Goal: Information Seeking & Learning: Check status

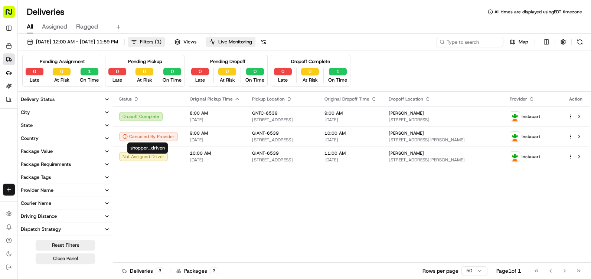
scroll to position [111, 0]
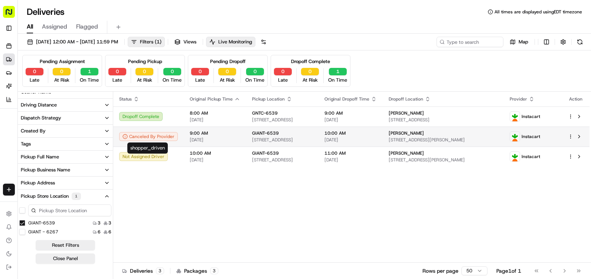
click at [172, 139] on div "Canceled By Provider" at bounding box center [148, 136] width 59 height 9
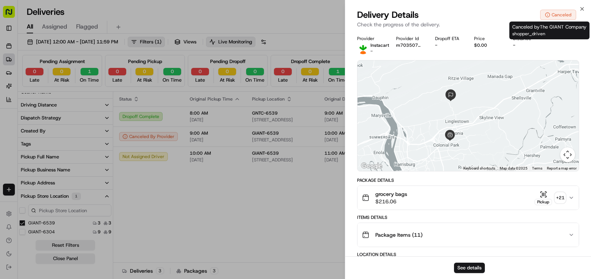
click at [559, 11] on div "Canceled" at bounding box center [558, 15] width 36 height 10
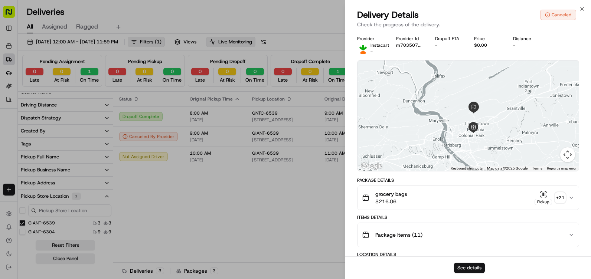
click at [462, 264] on button "See details" at bounding box center [469, 268] width 31 height 10
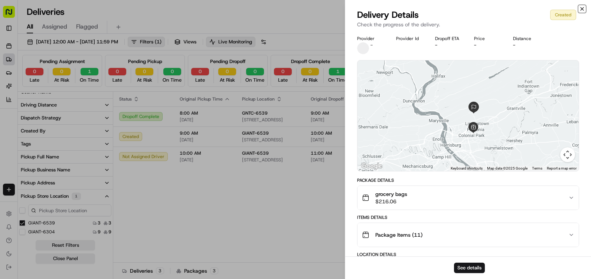
click at [580, 9] on icon "button" at bounding box center [582, 9] width 6 height 6
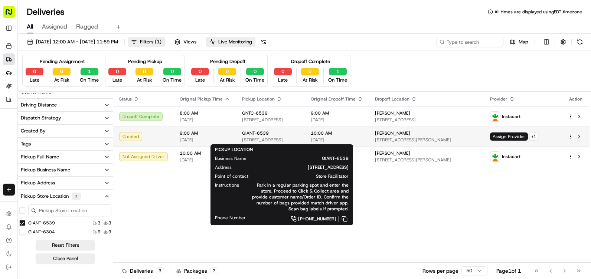
click at [299, 140] on span "[STREET_ADDRESS]" at bounding box center [270, 140] width 57 height 6
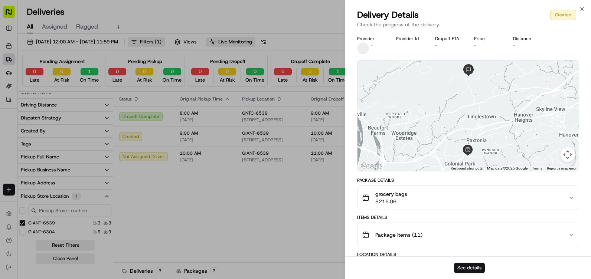
click at [461, 268] on button "See details" at bounding box center [469, 268] width 31 height 10
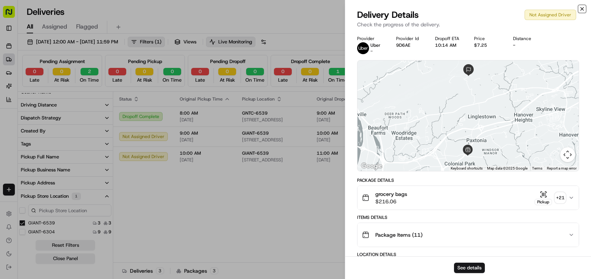
click at [584, 7] on icon "button" at bounding box center [582, 8] width 3 height 3
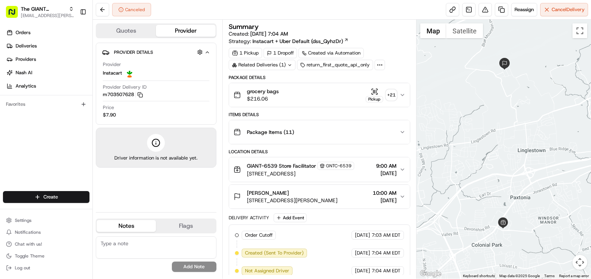
click at [131, 29] on button "Quotes" at bounding box center [126, 31] width 59 height 12
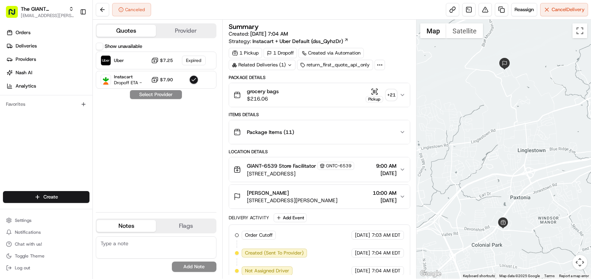
click at [169, 28] on button "Provider" at bounding box center [185, 31] width 59 height 12
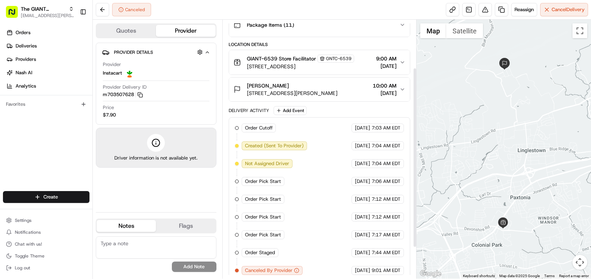
scroll to position [111, 0]
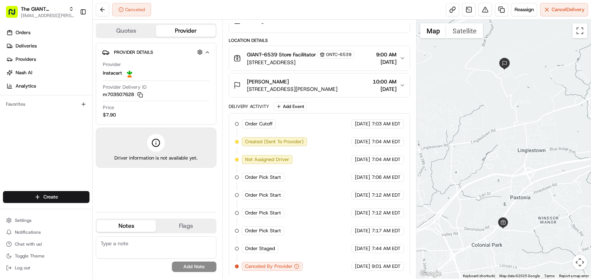
click at [203, 227] on button "Flags" at bounding box center [185, 226] width 59 height 12
click at [133, 230] on button "Notes" at bounding box center [126, 226] width 59 height 12
click at [392, 86] on span "[DATE]" at bounding box center [385, 88] width 24 height 7
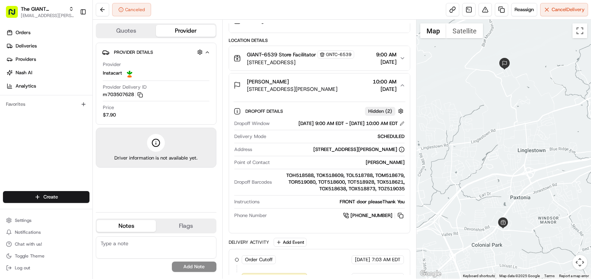
click at [387, 113] on span "Hidden ( 2 )" at bounding box center [380, 111] width 24 height 7
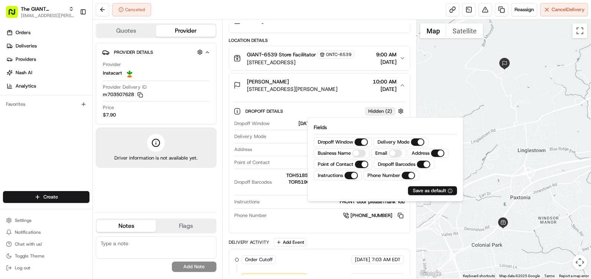
click at [387, 113] on span "Hidden ( 2 )" at bounding box center [380, 111] width 24 height 7
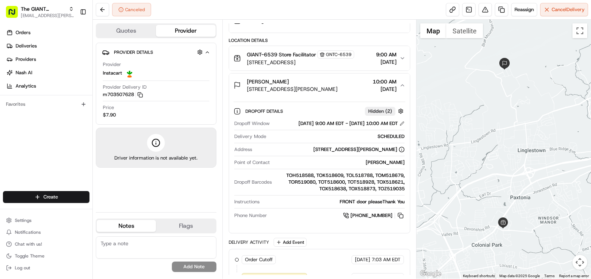
click at [397, 84] on div "Pattie Ritter 2270 Earl View Dr, Harrisburg, PA 17112, US 10:00 AM 08/20/2025" at bounding box center [317, 85] width 166 height 15
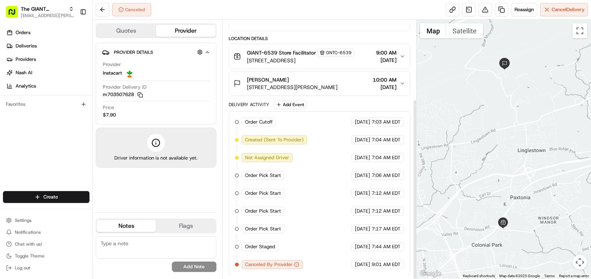
scroll to position [114, 0]
click at [473, 12] on link at bounding box center [468, 9] width 13 height 13
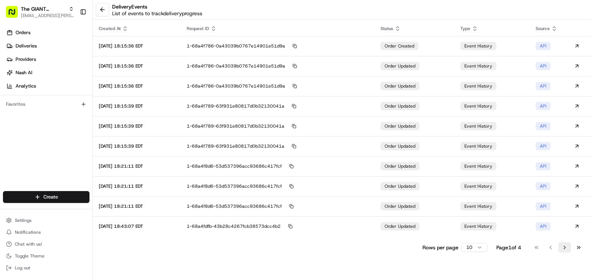
click at [562, 246] on button "Go to next page" at bounding box center [565, 248] width 13 height 10
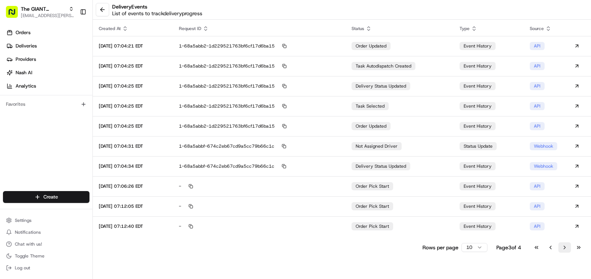
click at [562, 246] on button "Go to next page" at bounding box center [565, 248] width 13 height 10
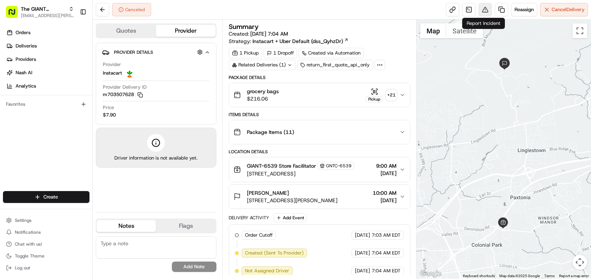
click at [488, 11] on button at bounding box center [485, 9] width 13 height 13
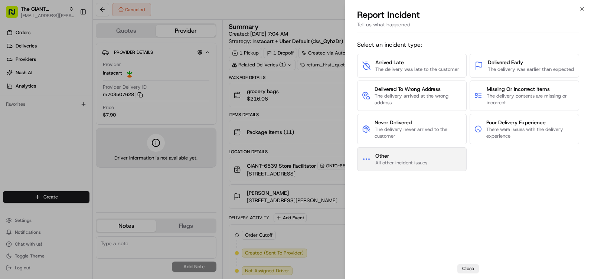
click at [415, 151] on button "Other All other incident issues" at bounding box center [412, 159] width 110 height 24
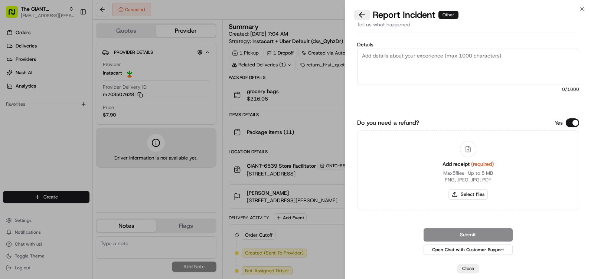
click at [365, 14] on button at bounding box center [362, 15] width 16 height 10
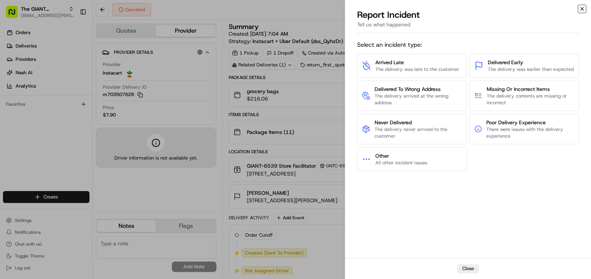
click at [585, 11] on icon "button" at bounding box center [582, 9] width 6 height 6
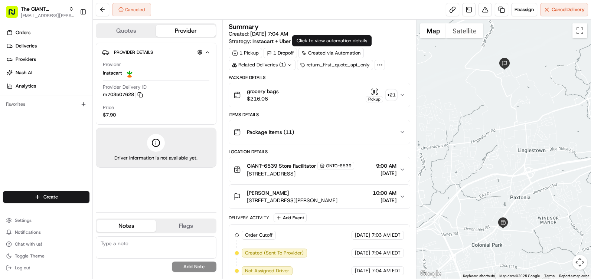
click at [325, 55] on div "Created via Automation" at bounding box center [331, 53] width 65 height 10
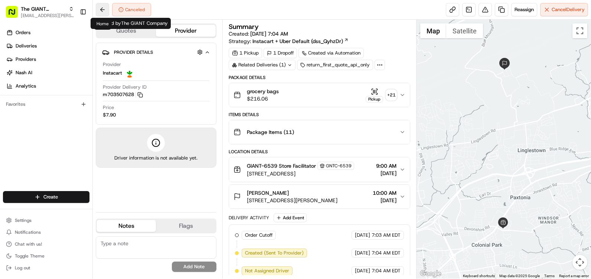
click at [105, 10] on button at bounding box center [102, 9] width 13 height 13
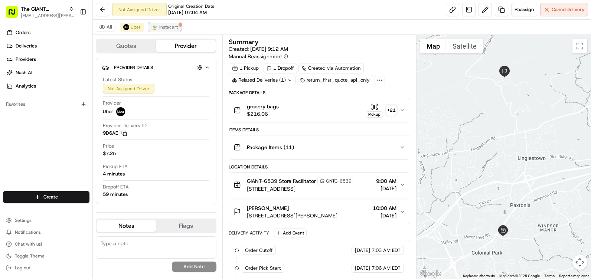
click at [174, 26] on span "Instacart" at bounding box center [168, 27] width 19 height 6
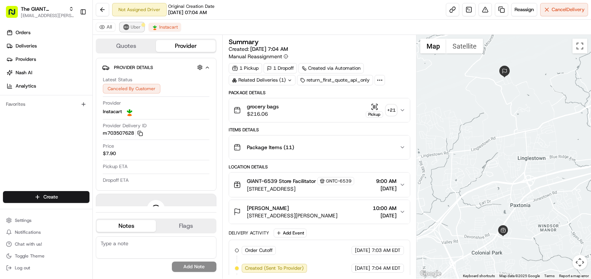
click at [139, 27] on span "Uber" at bounding box center [136, 27] width 10 height 6
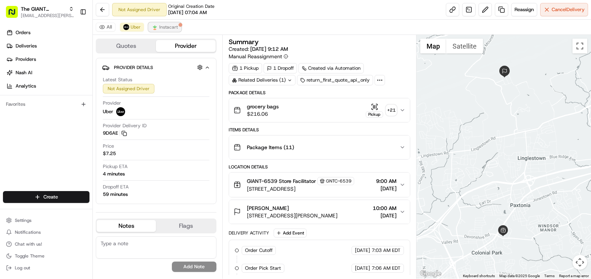
click at [174, 27] on span "Instacart" at bounding box center [168, 27] width 19 height 6
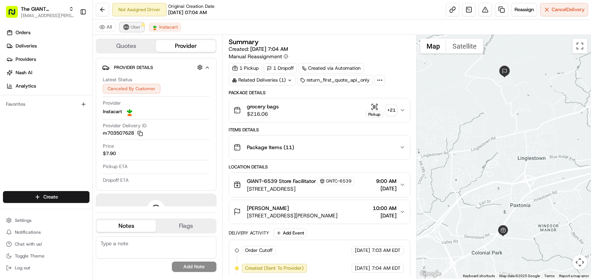
click at [138, 28] on span "Uber" at bounding box center [136, 27] width 10 height 6
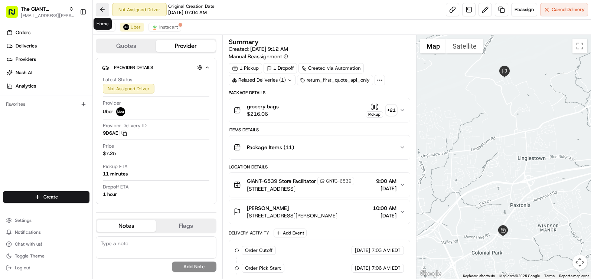
click at [103, 13] on button at bounding box center [102, 9] width 13 height 13
